Goal: Information Seeking & Learning: Learn about a topic

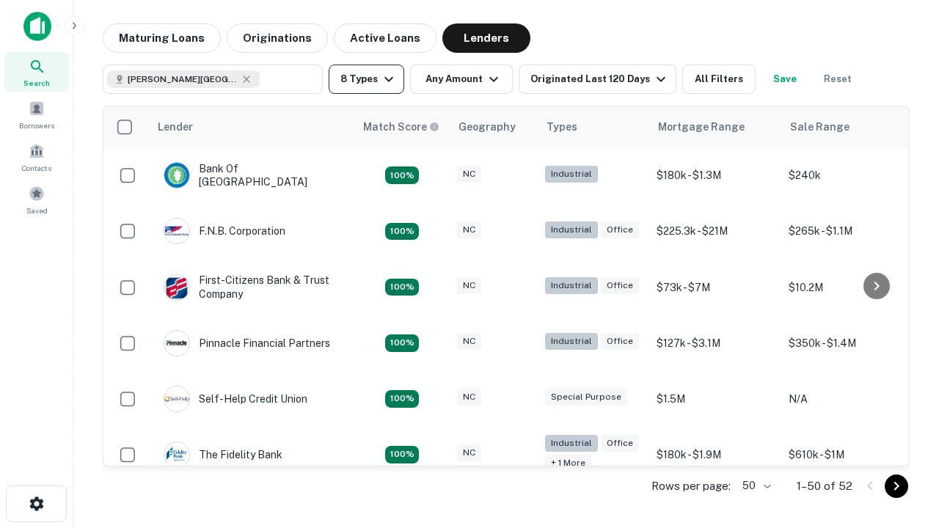
click at [366, 79] on button "8 Types" at bounding box center [367, 79] width 76 height 29
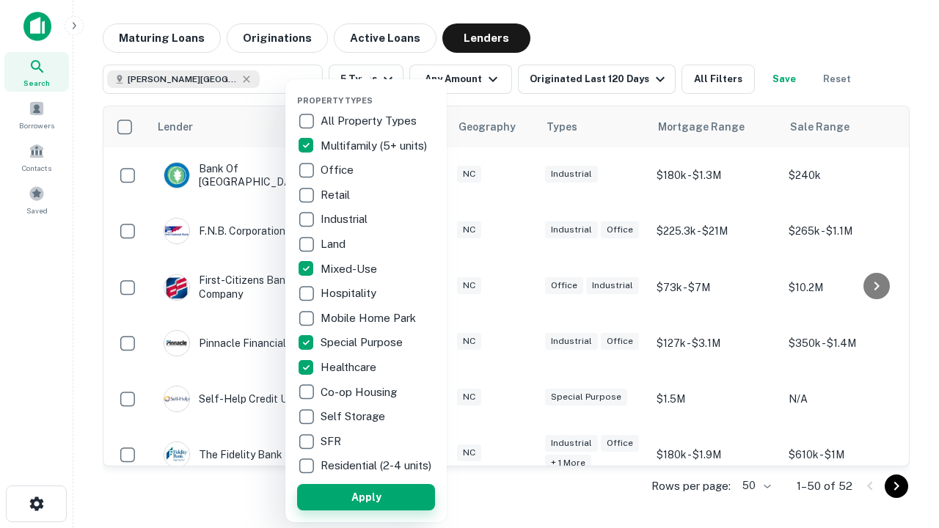
click at [366, 497] on button "Apply" at bounding box center [366, 497] width 138 height 26
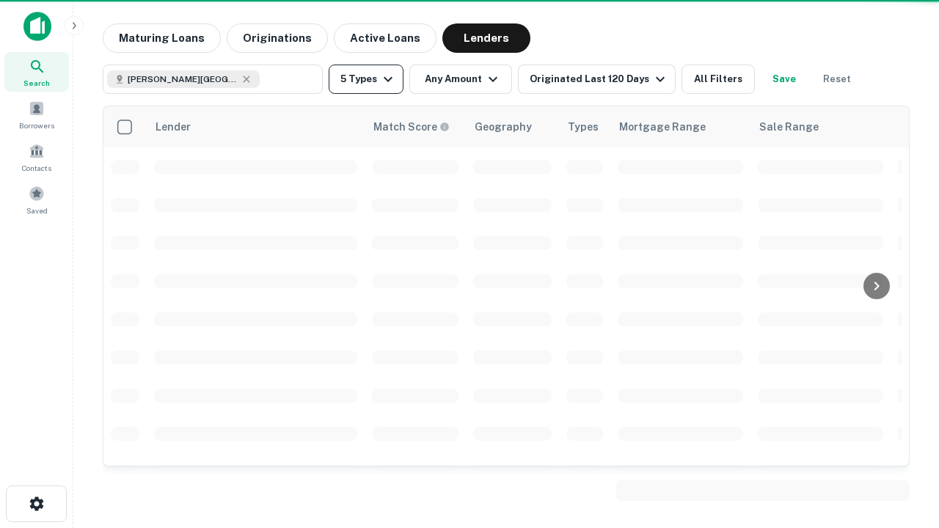
click at [366, 79] on button "5 Types" at bounding box center [366, 79] width 75 height 29
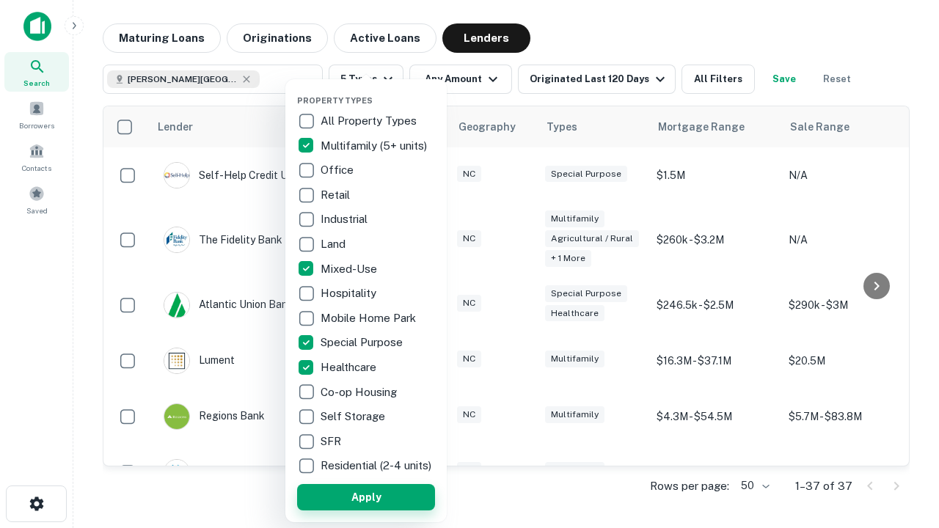
click at [392, 497] on button "Apply" at bounding box center [366, 497] width 138 height 26
